Goal: Task Accomplishment & Management: Manage account settings

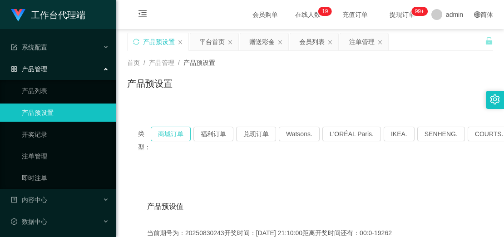
click at [187, 132] on button "商城订单" at bounding box center [171, 134] width 40 height 15
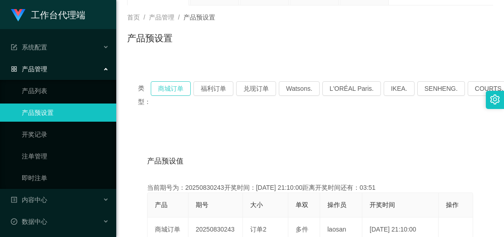
scroll to position [91, 0]
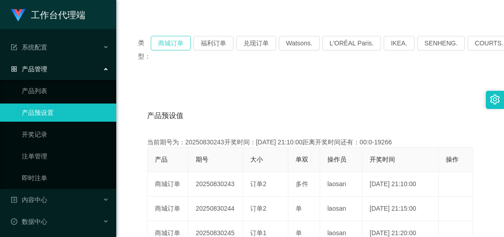
click at [174, 41] on button "商城订单" at bounding box center [171, 43] width 40 height 15
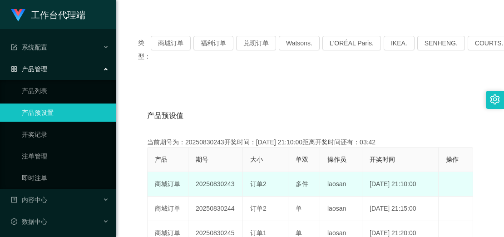
drag, startPoint x: 234, startPoint y: 185, endPoint x: 223, endPoint y: 184, distance: 11.4
click at [223, 184] on td "20250830243" at bounding box center [215, 184] width 54 height 25
copy td "243"
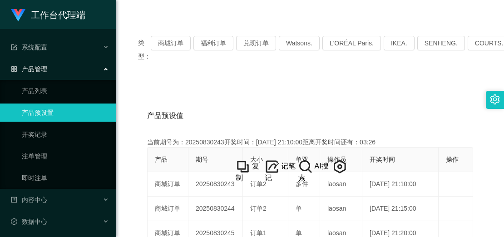
drag, startPoint x: 207, startPoint y: 92, endPoint x: 290, endPoint y: 31, distance: 102.2
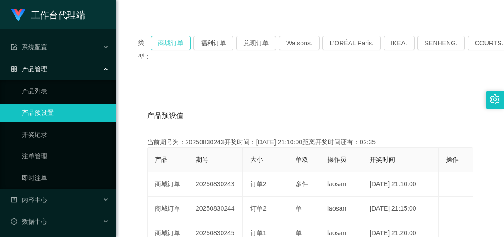
click at [173, 44] on button "商城订单" at bounding box center [171, 43] width 40 height 15
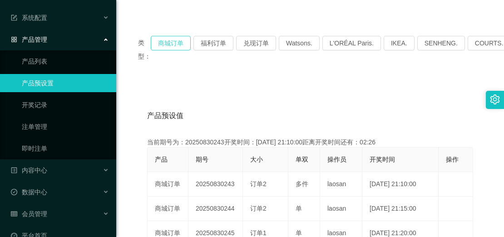
scroll to position [45, 0]
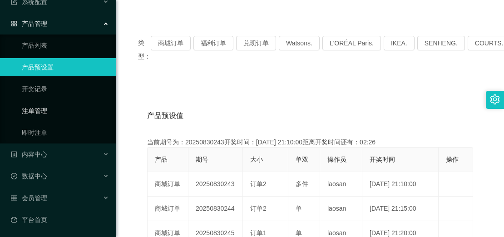
click at [41, 108] on link "注单管理" at bounding box center [65, 111] width 87 height 18
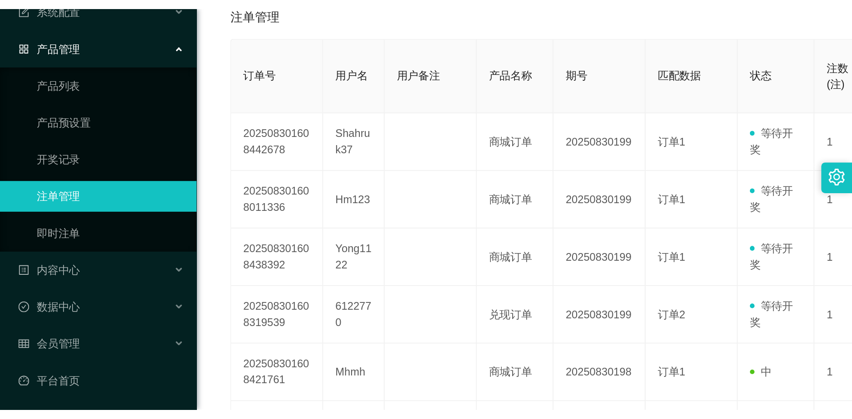
scroll to position [182, 0]
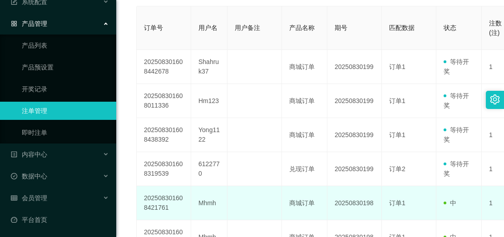
click at [426, 194] on td "订单1" at bounding box center [409, 203] width 54 height 34
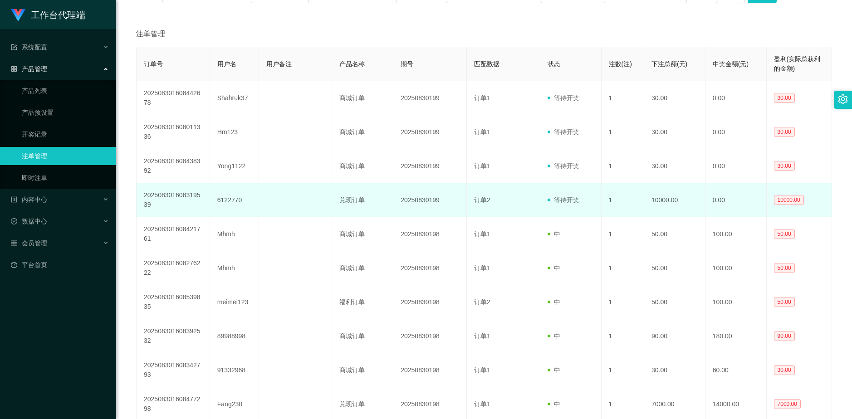
scroll to position [45, 0]
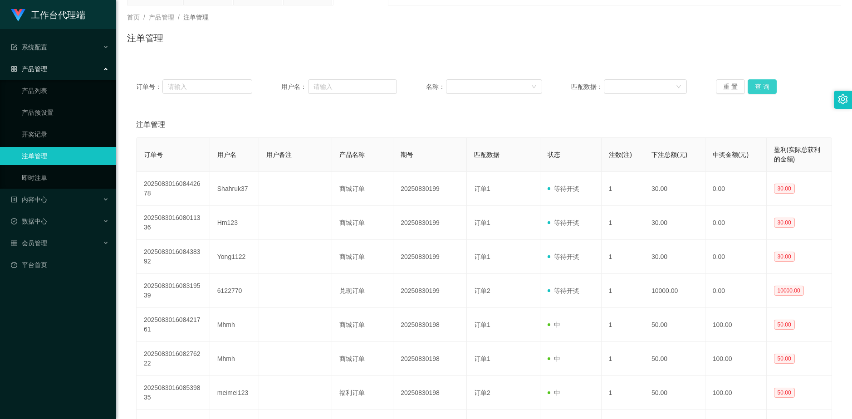
click at [503, 83] on button "查 询" at bounding box center [762, 86] width 29 height 15
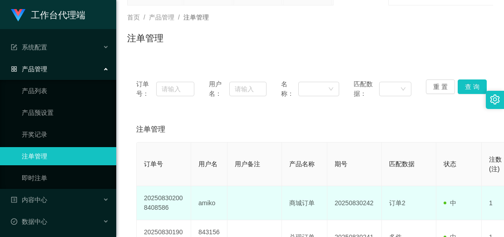
click at [440, 194] on td "中" at bounding box center [458, 203] width 45 height 34
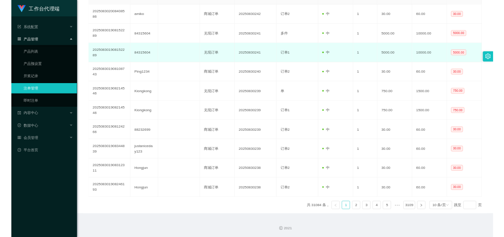
scroll to position [28, 0]
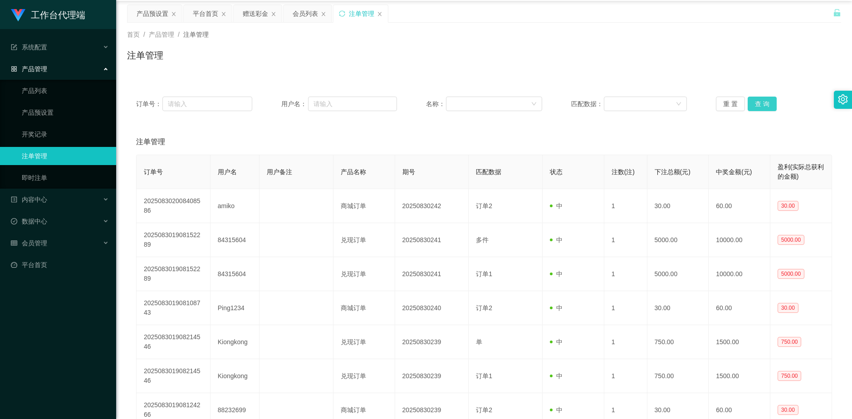
click at [503, 101] on button "查 询" at bounding box center [762, 104] width 29 height 15
click at [503, 101] on button "查 询" at bounding box center [767, 104] width 39 height 15
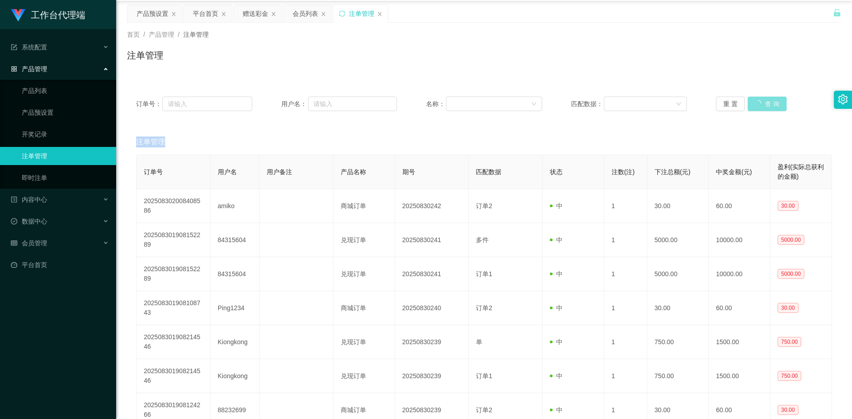
click at [503, 101] on div "重 置 查 询" at bounding box center [774, 104] width 116 height 15
click at [503, 101] on button "查 询" at bounding box center [762, 104] width 29 height 15
click at [503, 101] on div "重 置 查 询" at bounding box center [774, 104] width 116 height 15
click at [503, 101] on button "查 询" at bounding box center [762, 104] width 29 height 15
click at [503, 101] on div "重 置 查 询" at bounding box center [774, 104] width 116 height 15
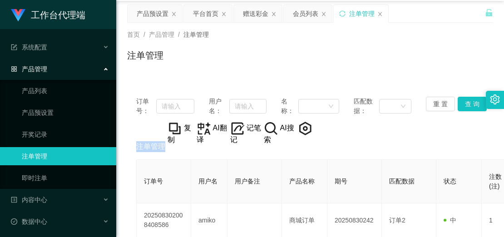
click at [196, 159] on div "注单管理" at bounding box center [310, 146] width 348 height 25
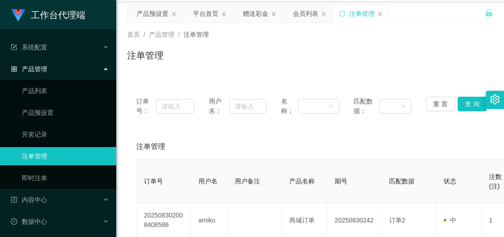
click at [195, 139] on div "注单管理" at bounding box center [310, 146] width 348 height 25
drag, startPoint x: 348, startPoint y: 55, endPoint x: 375, endPoint y: 43, distance: 29.6
click at [351, 54] on div "注单管理" at bounding box center [310, 59] width 366 height 21
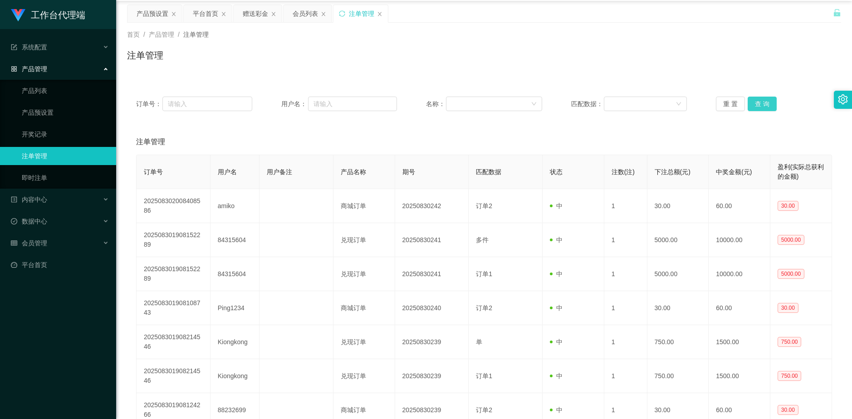
click at [503, 99] on button "查 询" at bounding box center [762, 104] width 29 height 15
click at [503, 111] on div "订单号： 用户名： 名称： 匹配数据： 重 置 查 询" at bounding box center [484, 104] width 714 height 33
click at [503, 108] on button "查 询" at bounding box center [762, 104] width 29 height 15
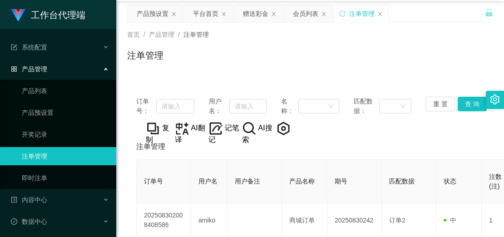
drag, startPoint x: 229, startPoint y: 79, endPoint x: 263, endPoint y: 59, distance: 39.1
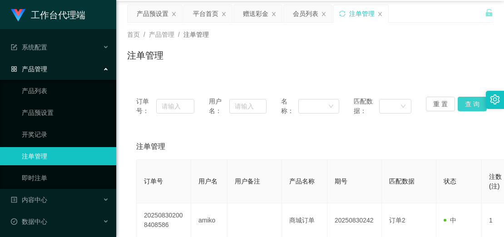
click at [467, 102] on button "查 询" at bounding box center [471, 104] width 29 height 15
click at [460, 124] on div "订单号： 用户名： 名称： 匹配数据： 重 置 查 询" at bounding box center [310, 106] width 366 height 37
drag, startPoint x: 425, startPoint y: 200, endPoint x: 423, endPoint y: 181, distance: 19.2
click at [425, 200] on th "匹配数据" at bounding box center [409, 182] width 54 height 44
